Goal: Information Seeking & Learning: Learn about a topic

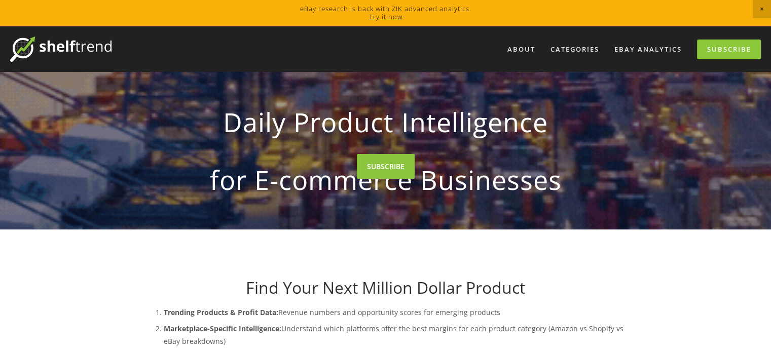
click at [387, 13] on link "Try it now" at bounding box center [385, 16] width 33 height 9
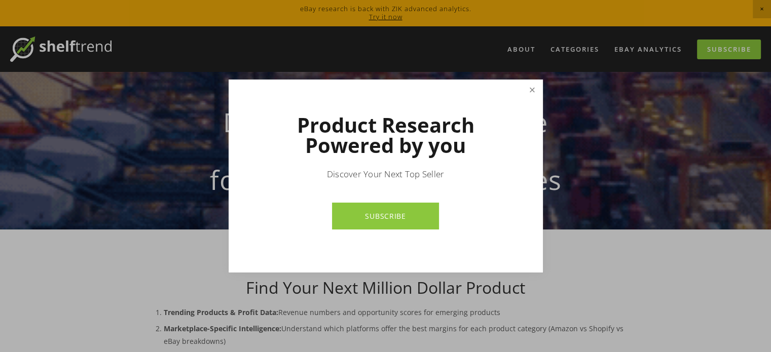
click at [534, 90] on link "Close" at bounding box center [532, 90] width 18 height 18
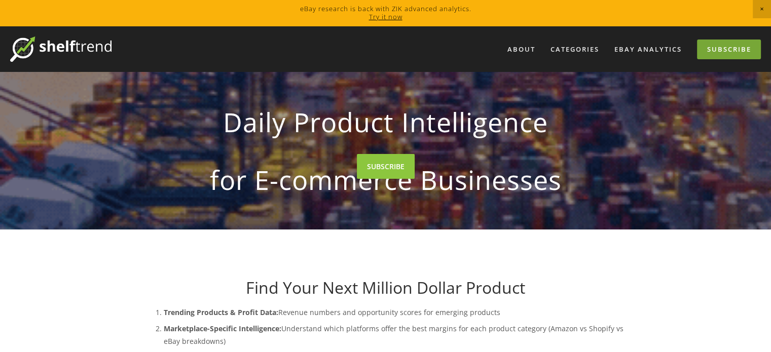
click at [749, 51] on link "Subscribe" at bounding box center [729, 50] width 64 height 20
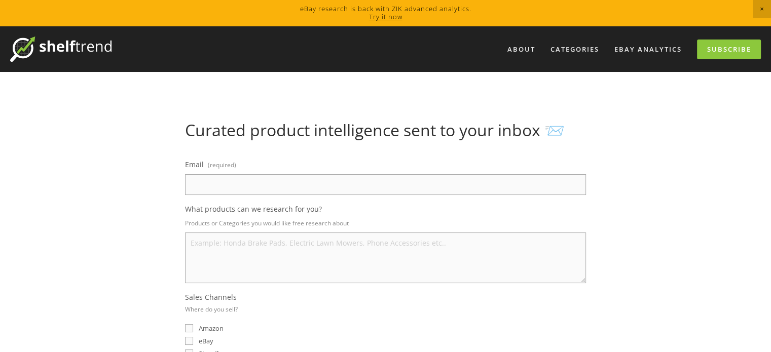
click at [71, 30] on div "About Categories Auto Parts Electronics Fashion Home & Garden" at bounding box center [385, 49] width 751 height 46
click at [77, 52] on img at bounding box center [60, 49] width 101 height 25
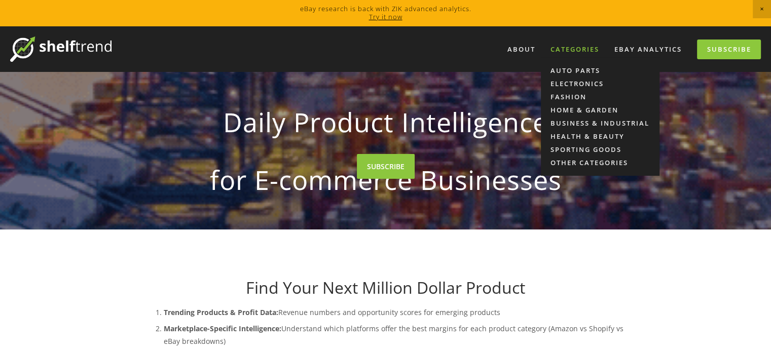
click at [568, 49] on div "Categories" at bounding box center [575, 49] width 62 height 17
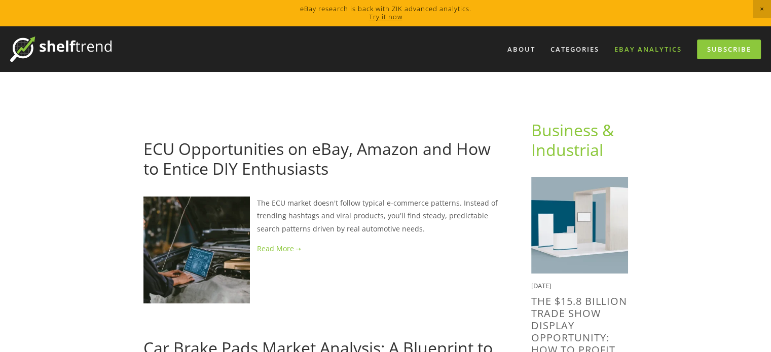
click at [642, 48] on link "eBay Analytics" at bounding box center [648, 49] width 81 height 17
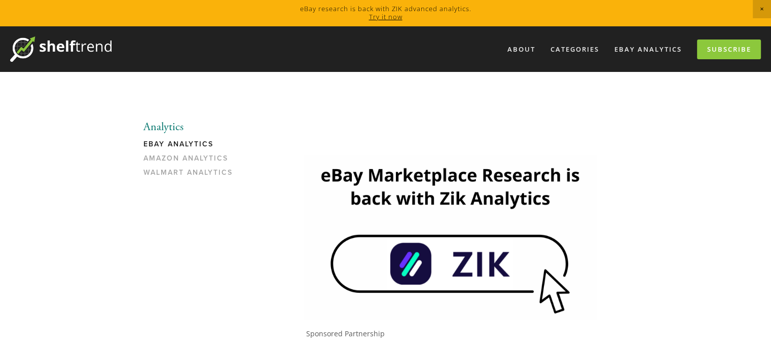
click at [189, 161] on link "Amazon Analytics" at bounding box center [191, 161] width 97 height 14
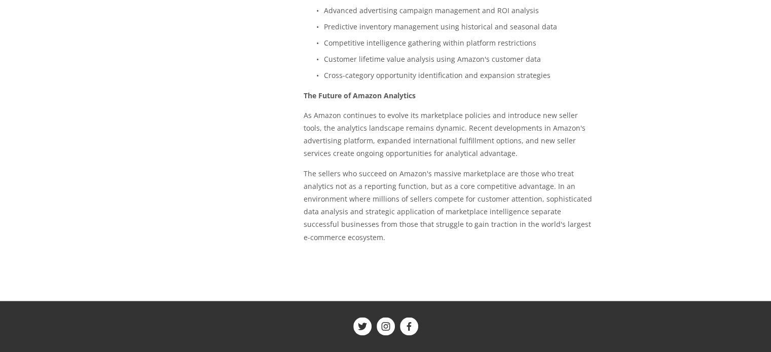
scroll to position [1509, 0]
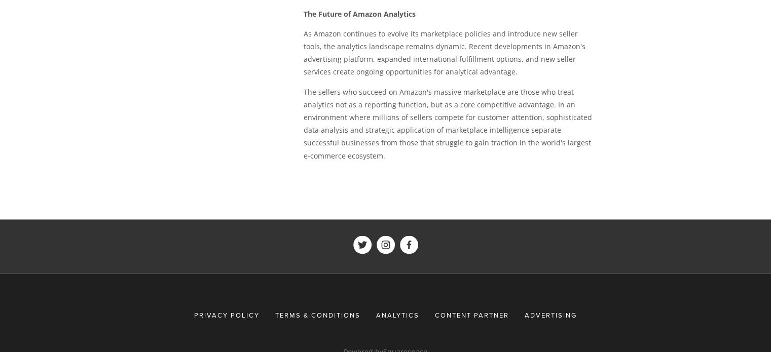
click at [392, 258] on span "eBay Analytics" at bounding box center [408, 262] width 65 height 9
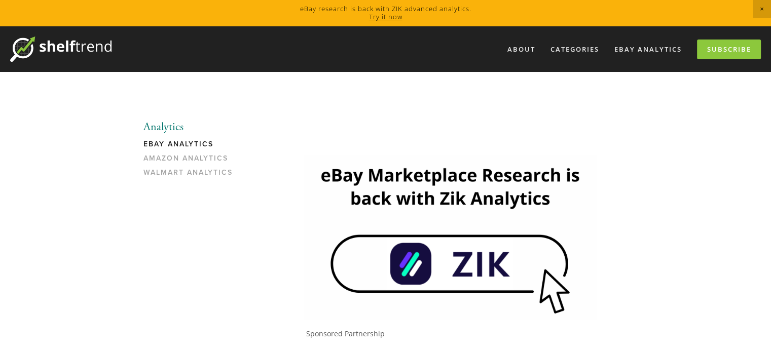
click at [333, 8] on link at bounding box center [385, 13] width 771 height 26
